Goal: Task Accomplishment & Management: Use online tool/utility

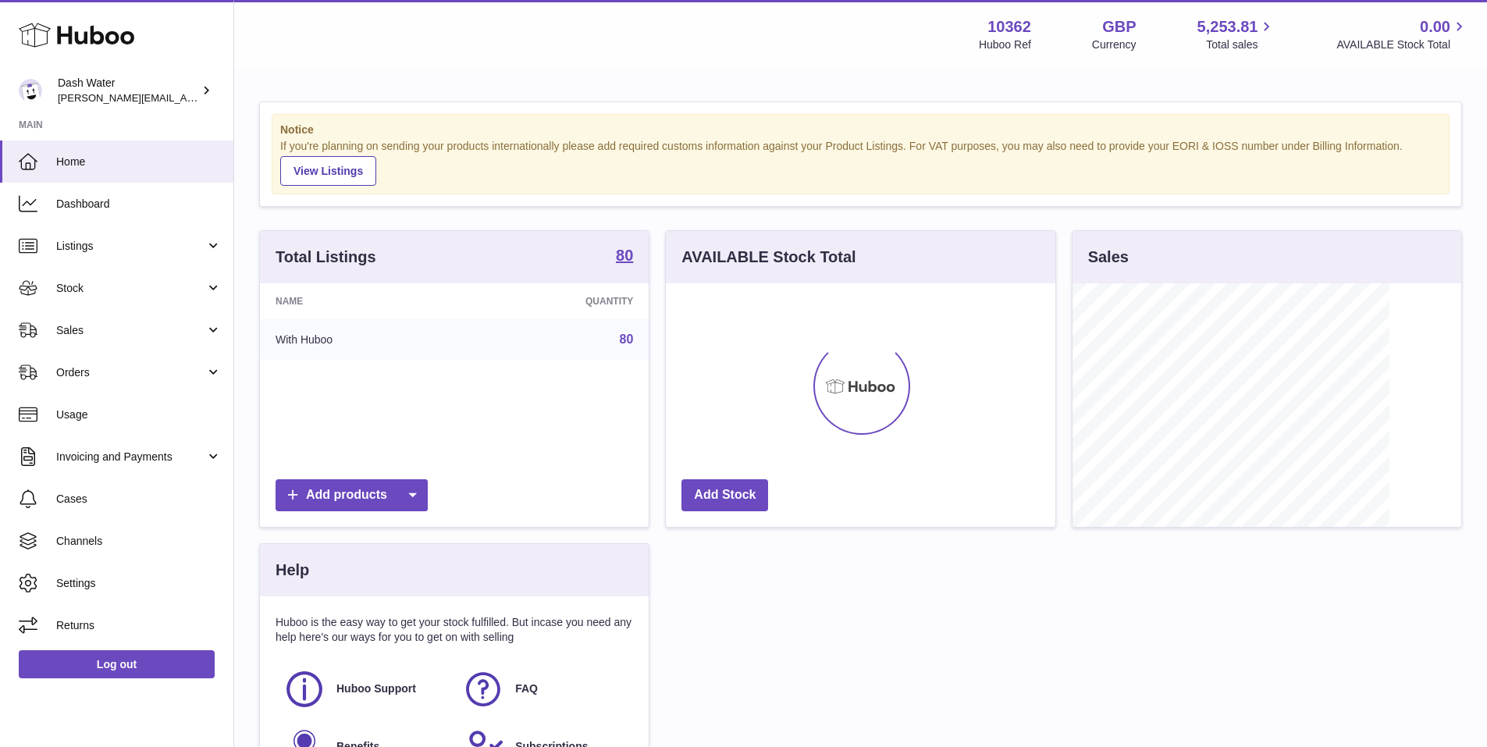
scroll to position [244, 389]
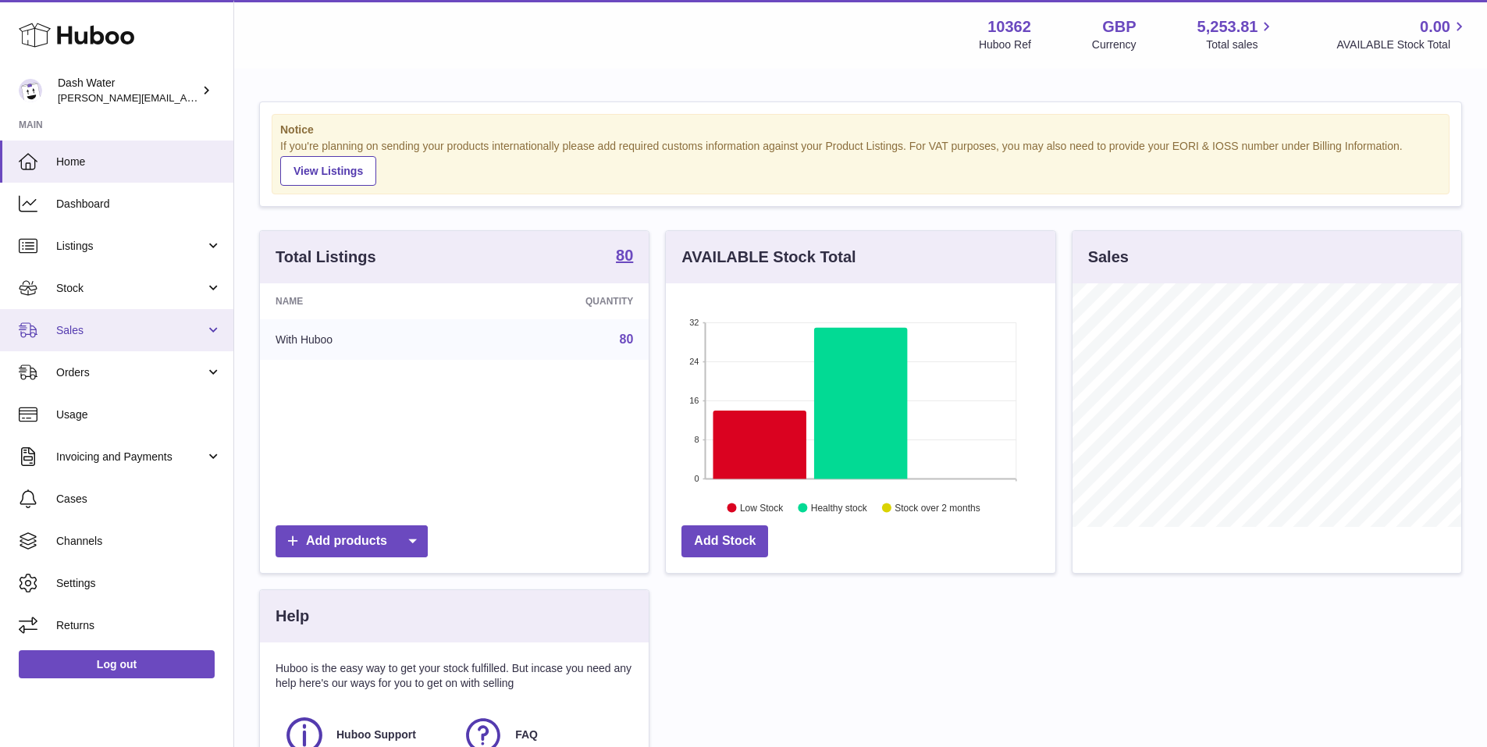
click at [152, 328] on span "Sales" at bounding box center [130, 330] width 149 height 15
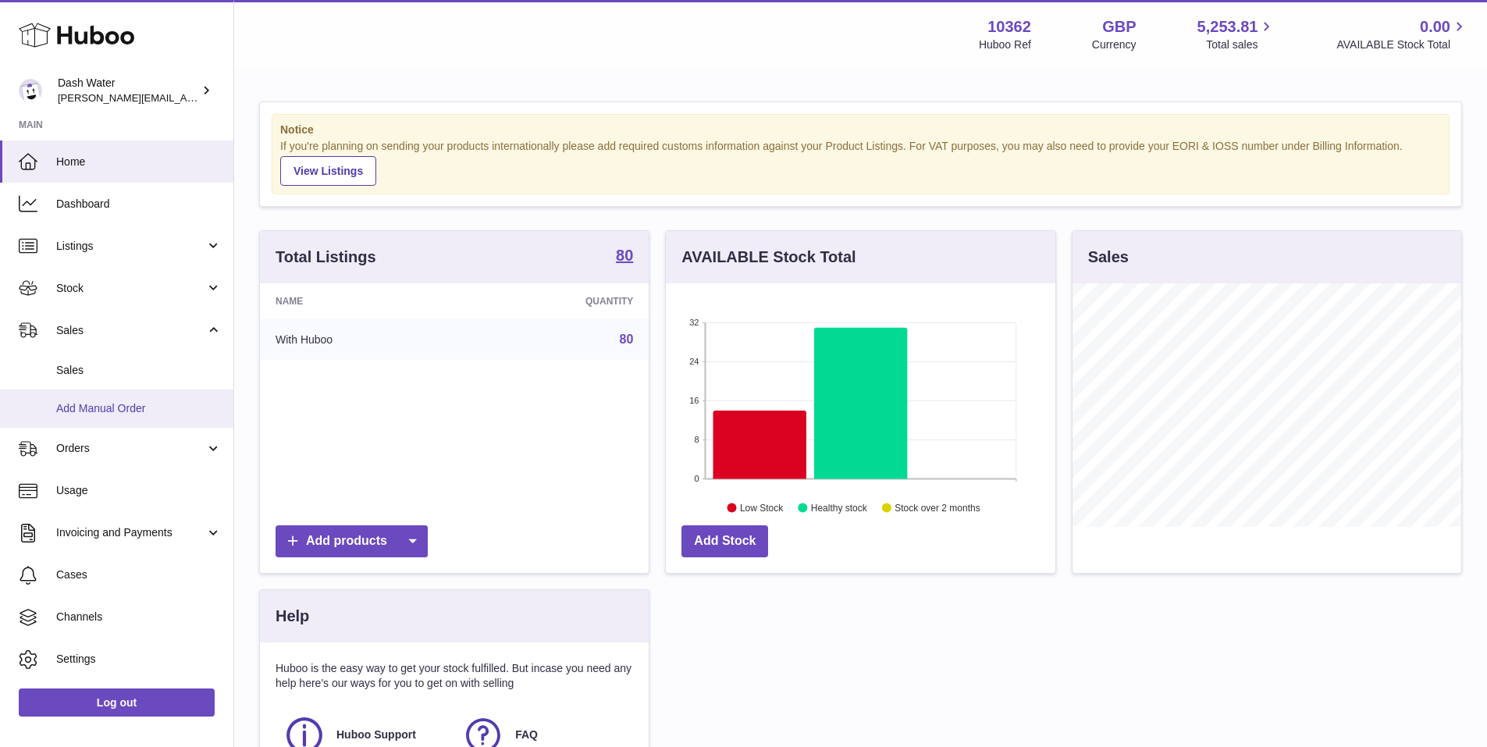
click at [105, 408] on span "Add Manual Order" at bounding box center [138, 408] width 165 height 15
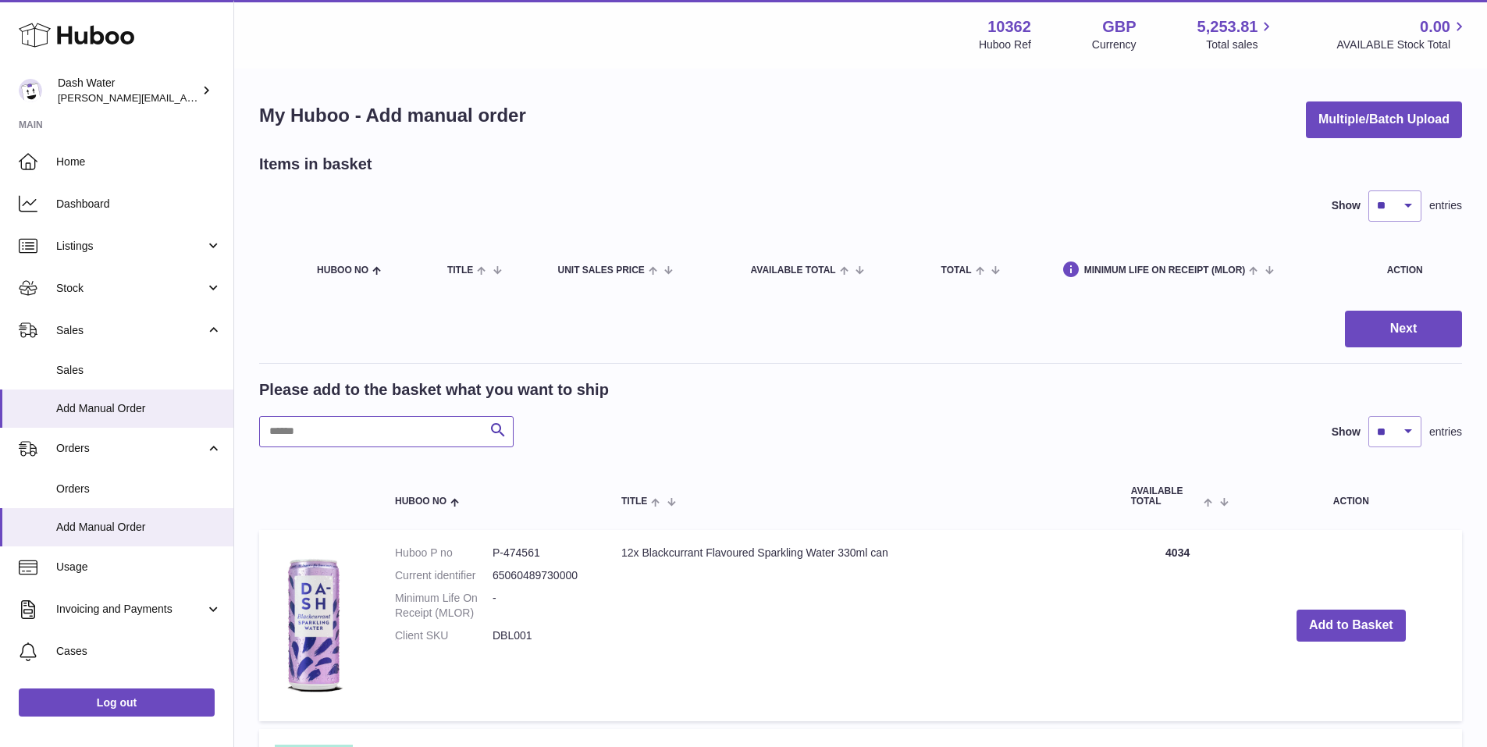
click at [304, 432] on input "text" at bounding box center [386, 431] width 254 height 31
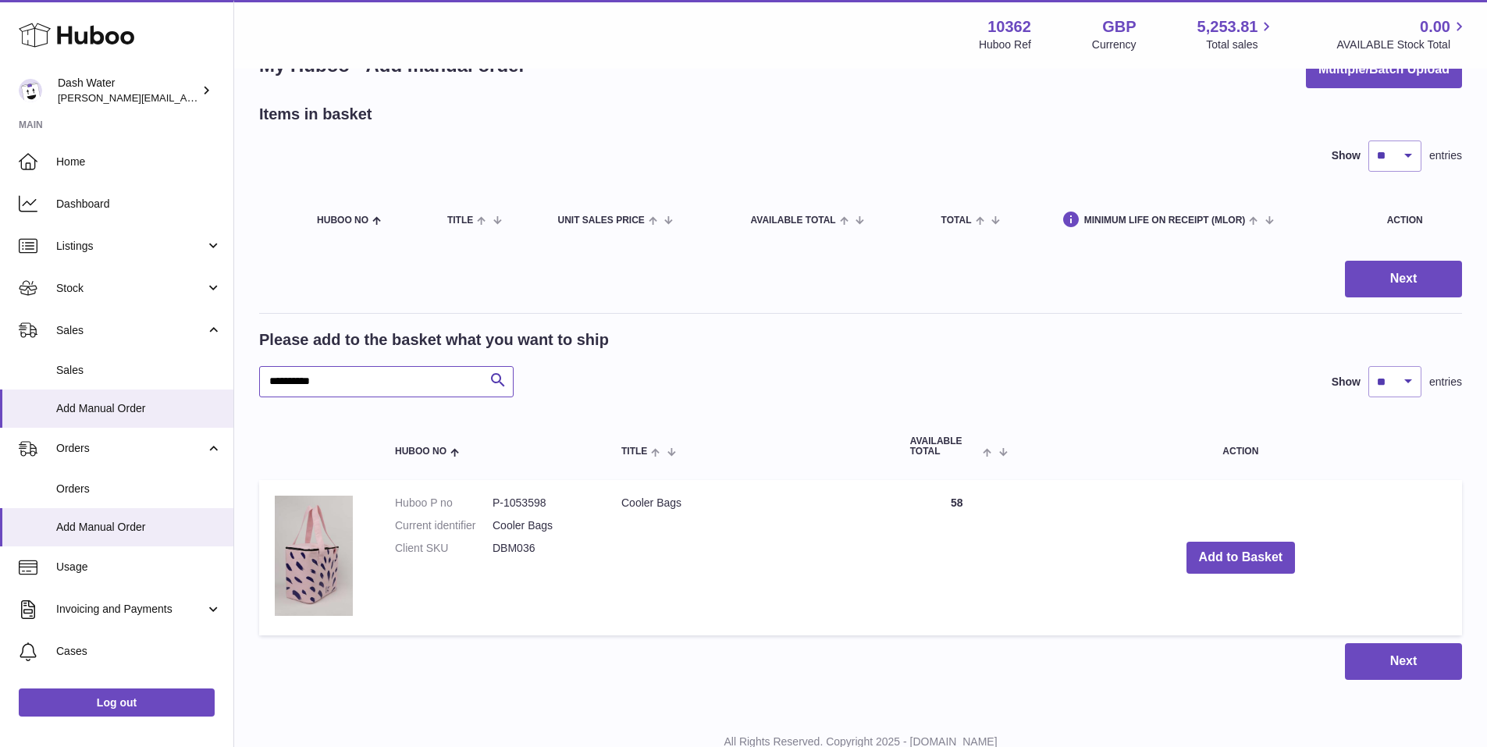
scroll to position [78, 0]
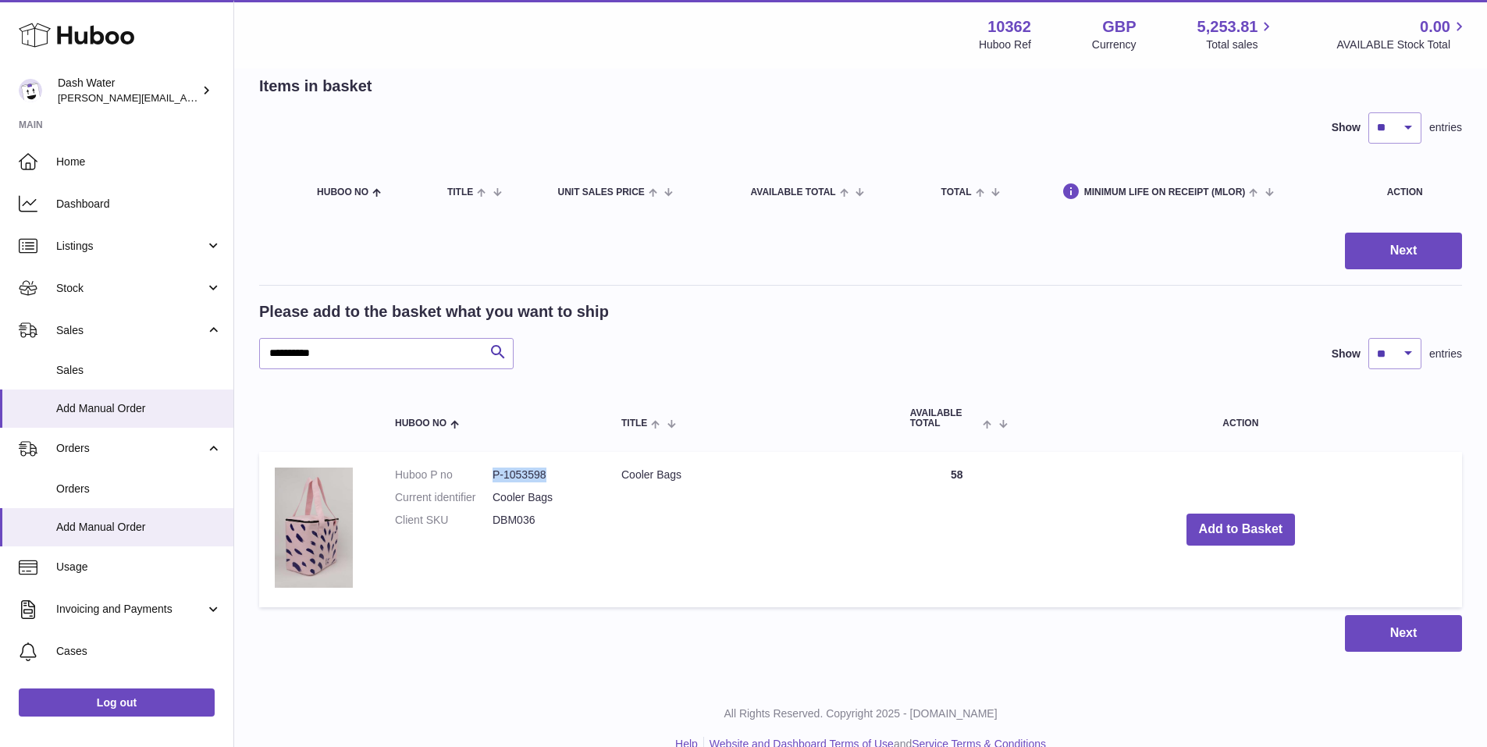
drag, startPoint x: 547, startPoint y: 475, endPoint x: 494, endPoint y: 481, distance: 53.4
click at [494, 481] on dd "P-1053598" at bounding box center [541, 475] width 98 height 15
copy dd "P-1053598"
drag, startPoint x: 350, startPoint y: 347, endPoint x: 218, endPoint y: 353, distance: 132.0
click at [218, 353] on div "**********" at bounding box center [743, 348] width 1487 height 852
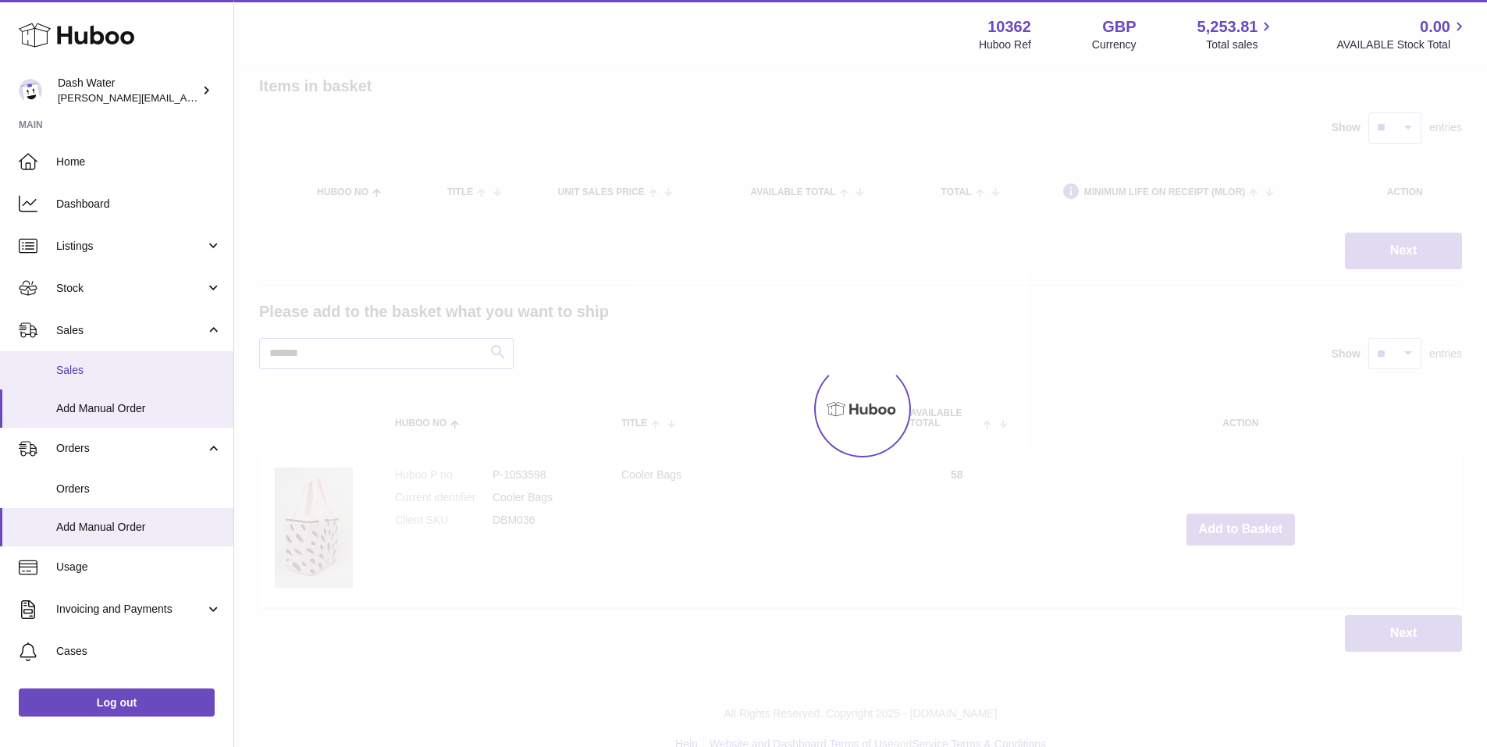
type input "*******"
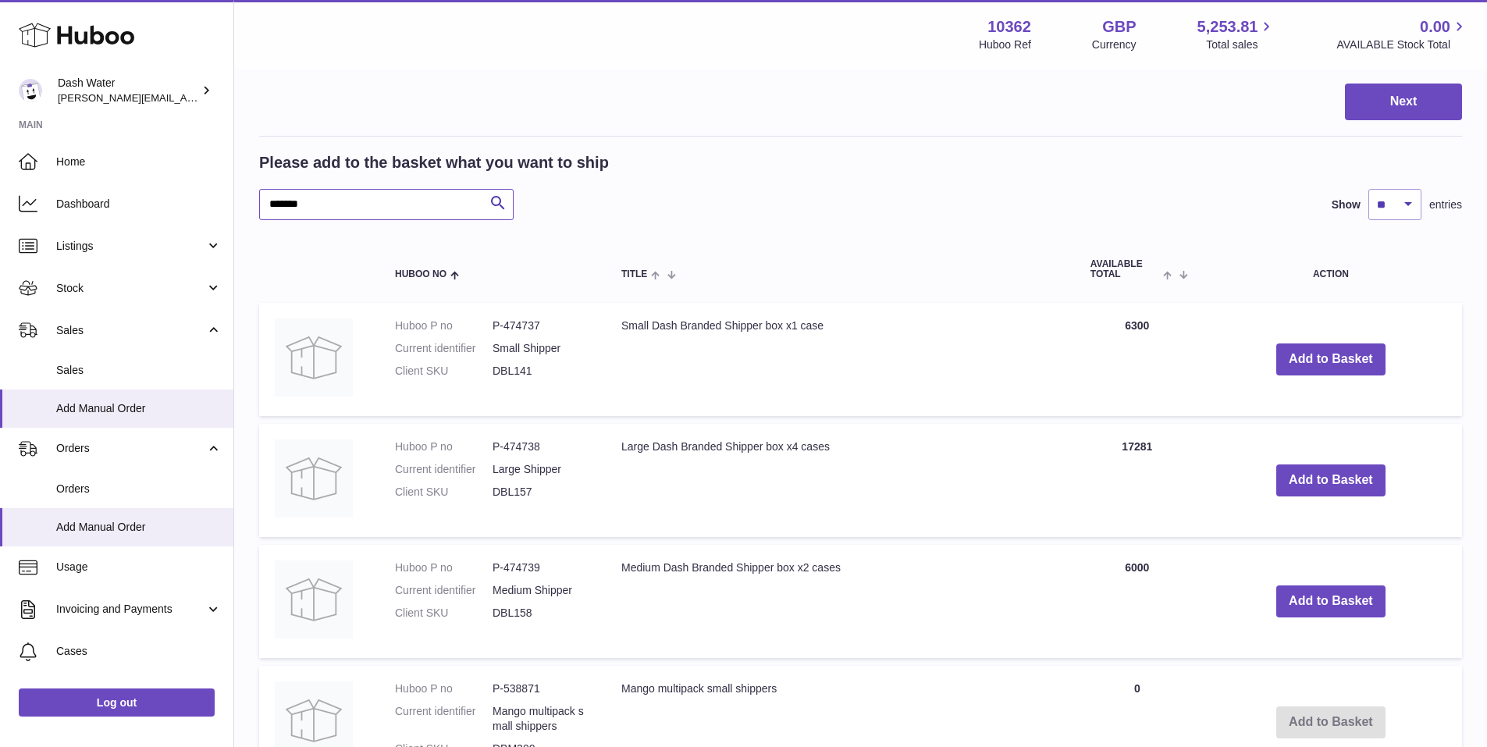
scroll to position [234, 0]
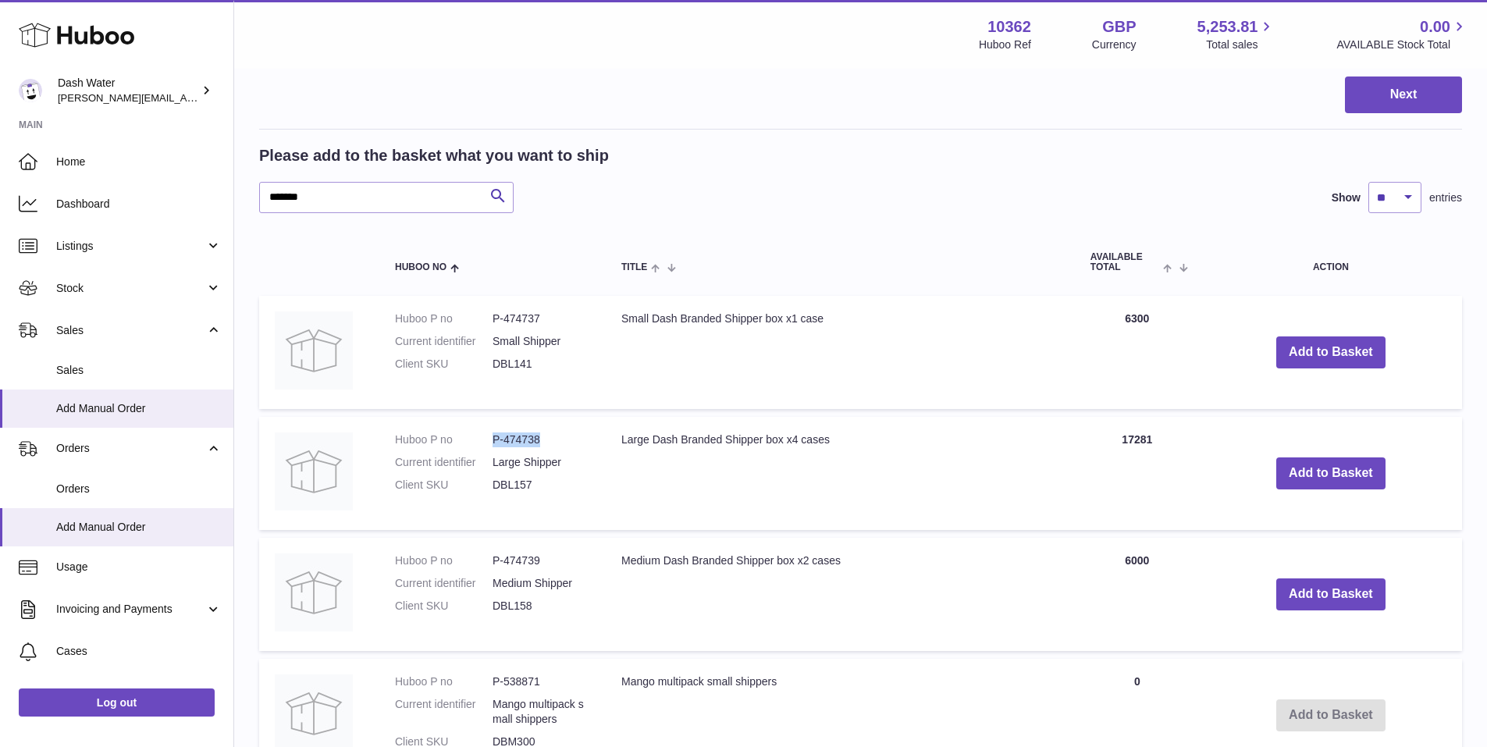
drag, startPoint x: 492, startPoint y: 438, endPoint x: 540, endPoint y: 437, distance: 47.6
click at [540, 437] on dd "P-474738" at bounding box center [541, 439] width 98 height 15
copy dd "P-474738"
drag, startPoint x: 548, startPoint y: 556, endPoint x: 488, endPoint y: 559, distance: 60.2
click at [488, 559] on dl "Huboo P no P-474739 Current identifier Medium Shipper Client SKU DBL158" at bounding box center [492, 587] width 195 height 68
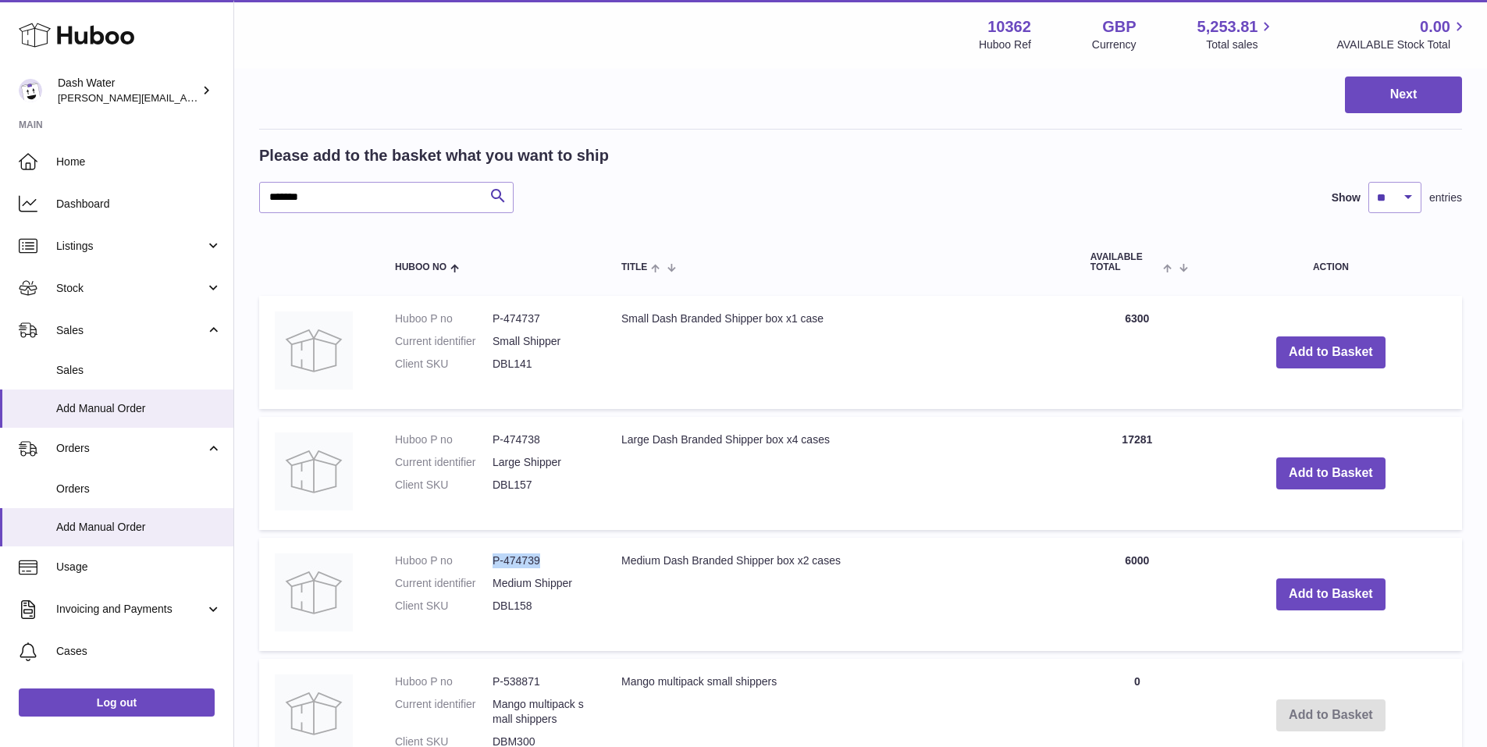
copy dl "P-474739"
